Goal: Ask a question

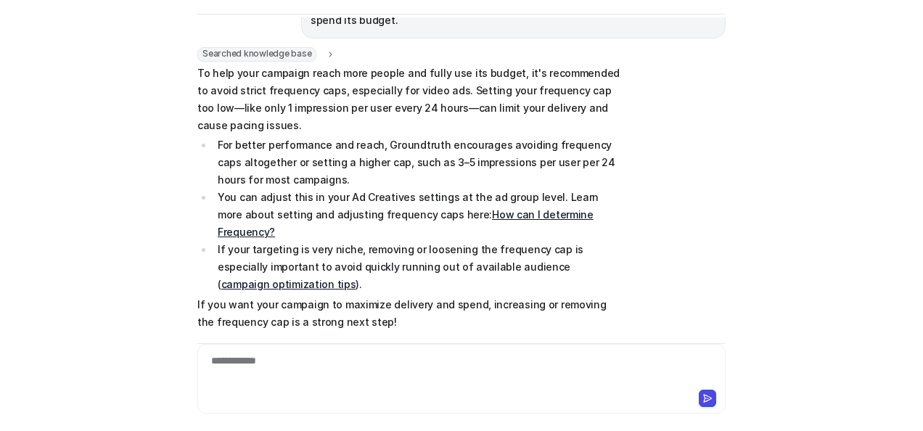
scroll to position [2811, 0]
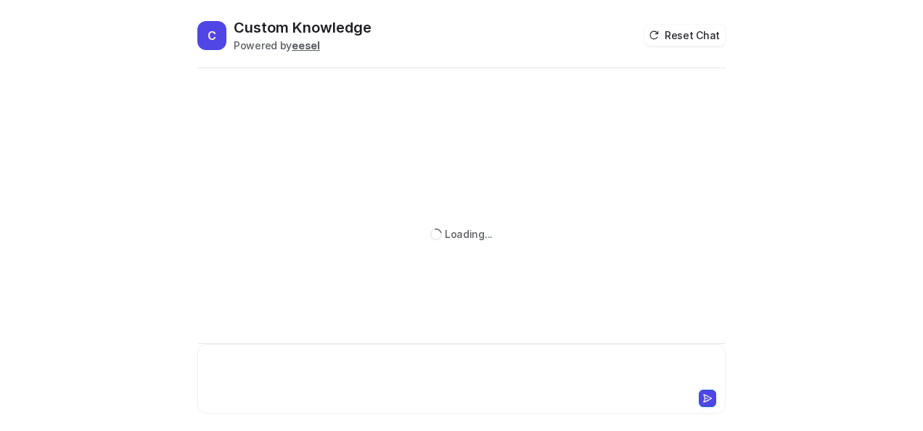
click at [295, 384] on div at bounding box center [461, 369] width 521 height 33
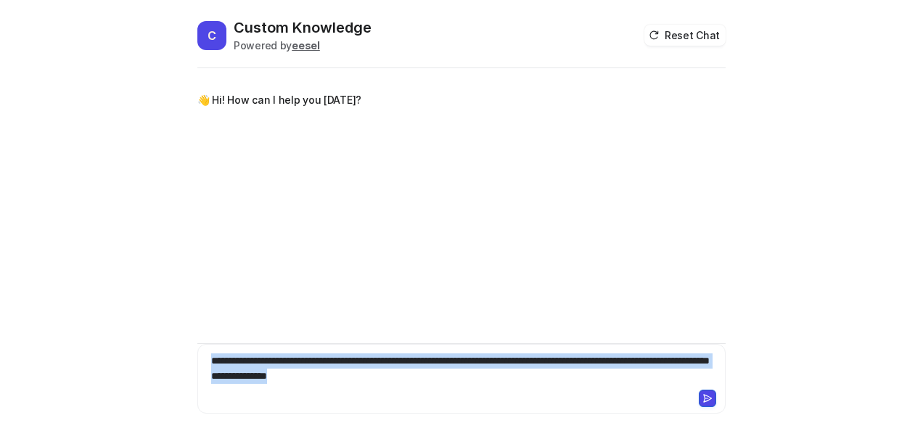
copy div "**********"
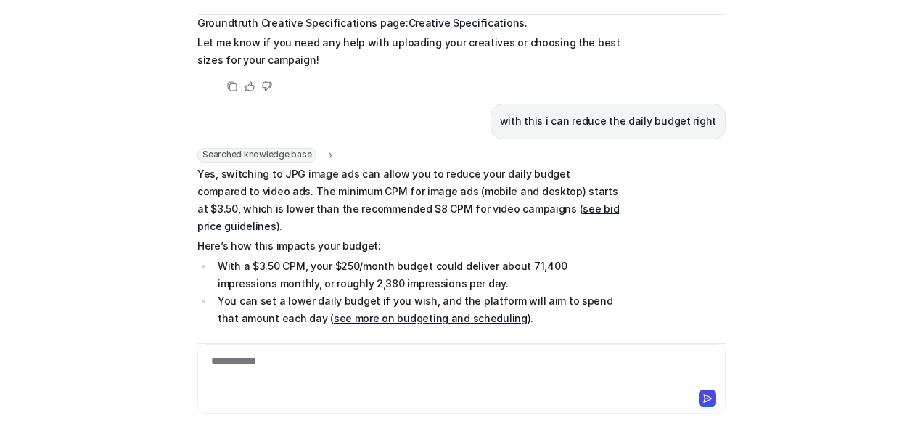
scroll to position [1822, 0]
